Goal: Information Seeking & Learning: Learn about a topic

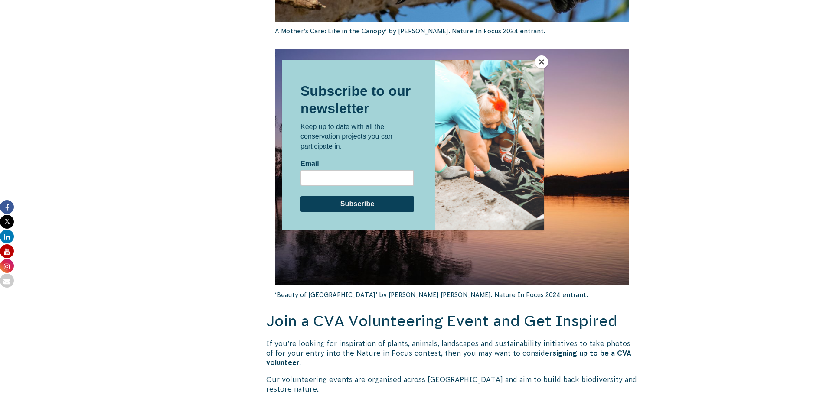
scroll to position [1490, 0]
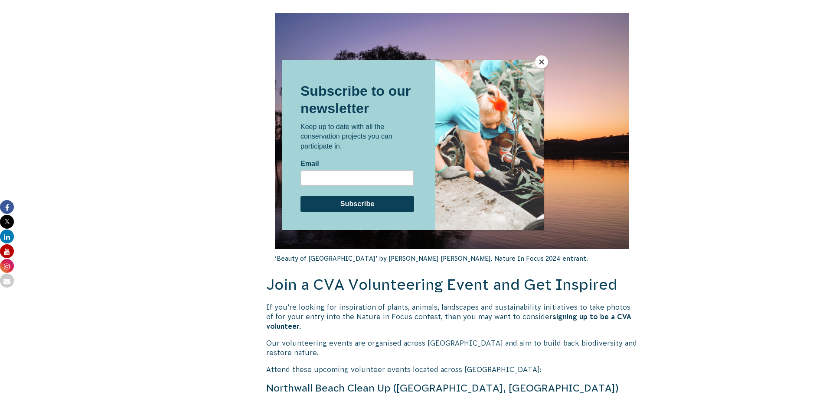
click at [542, 65] on button "Close" at bounding box center [541, 61] width 13 height 13
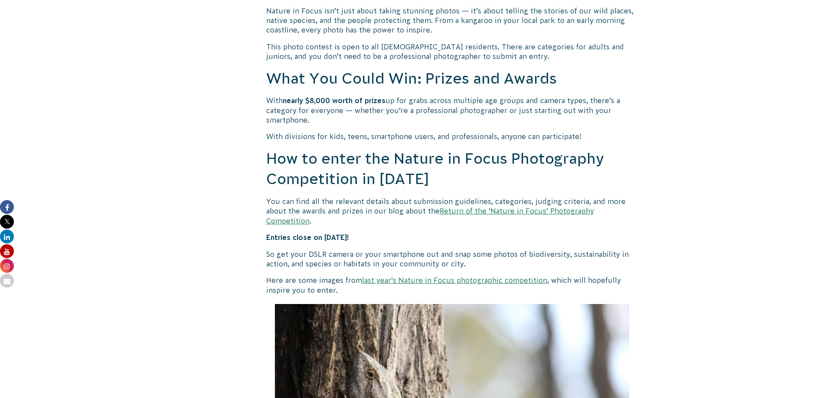
scroll to position [740, 0]
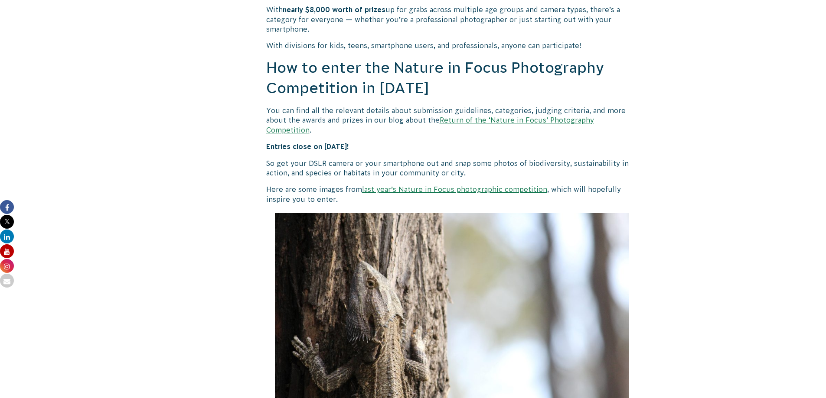
click at [564, 122] on link "Return of the ‘Nature in Focus’ Photography Competition" at bounding box center [430, 124] width 328 height 17
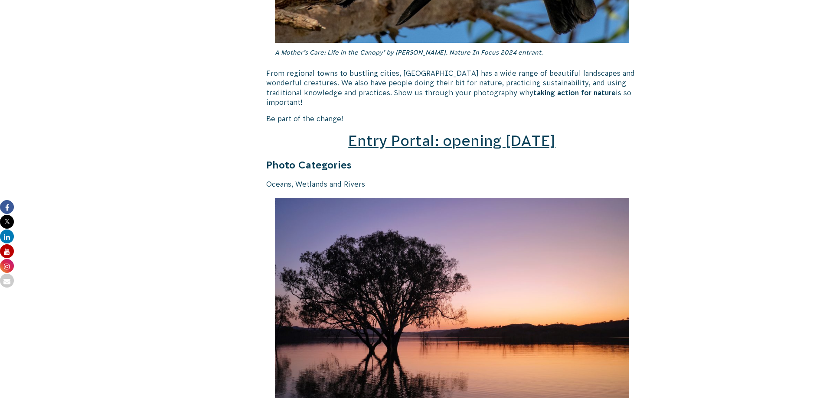
scroll to position [1216, 0]
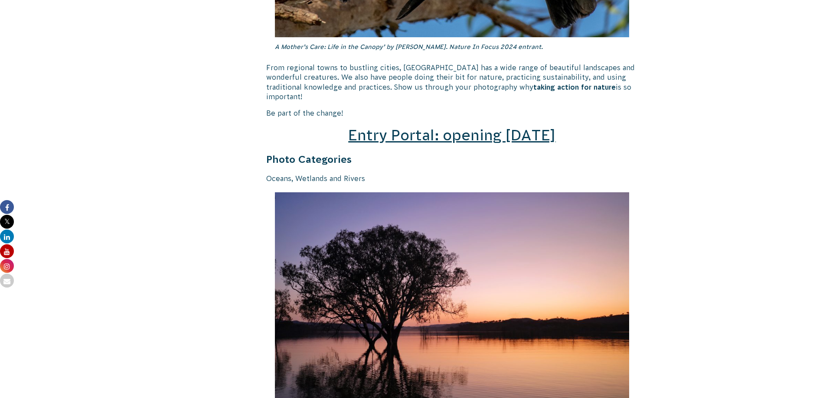
click at [533, 127] on span "Entry Portal: opening [DATE]" at bounding box center [451, 135] width 207 height 16
